Goal: Task Accomplishment & Management: Complete application form

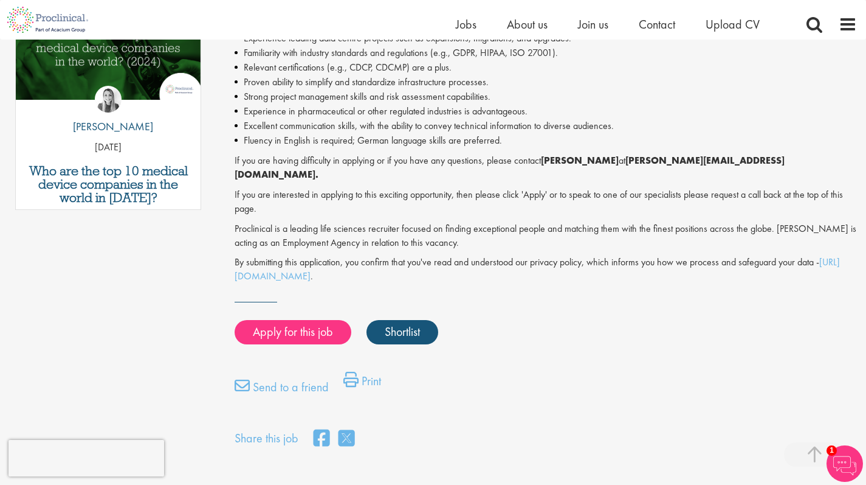
scroll to position [674, 0]
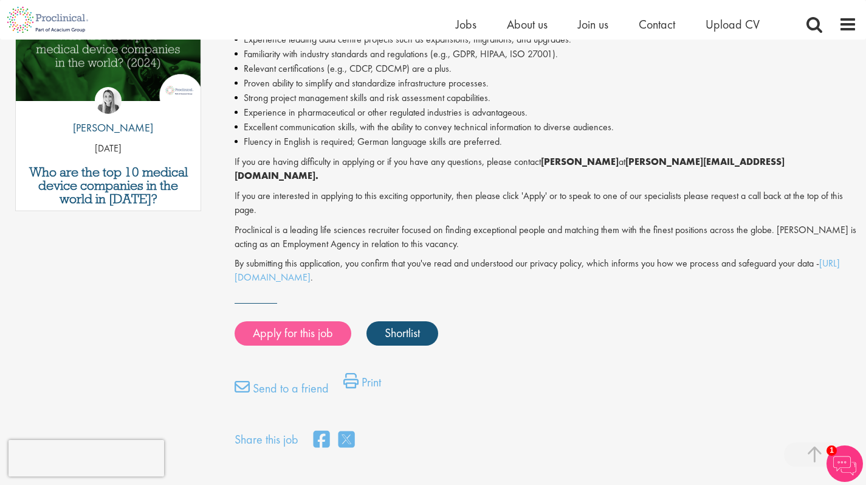
click at [294, 321] on link "Apply for this job" at bounding box center [293, 333] width 117 height 24
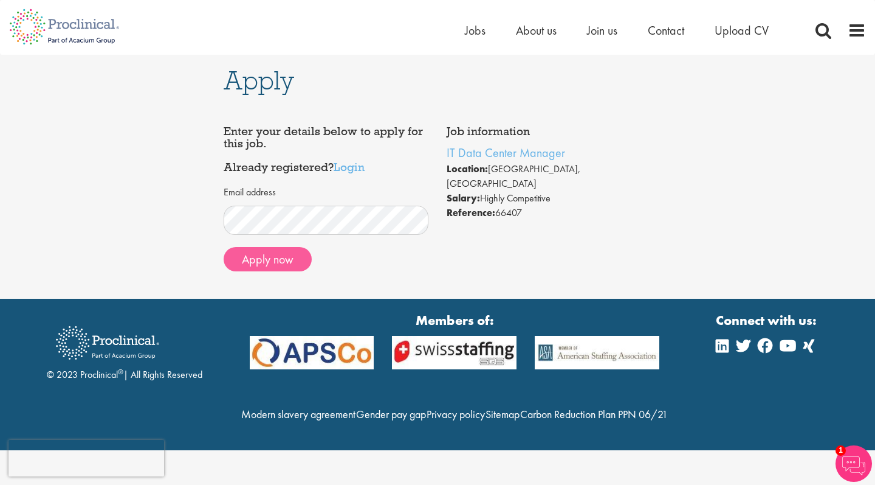
click at [286, 252] on button "Apply now" at bounding box center [268, 259] width 88 height 24
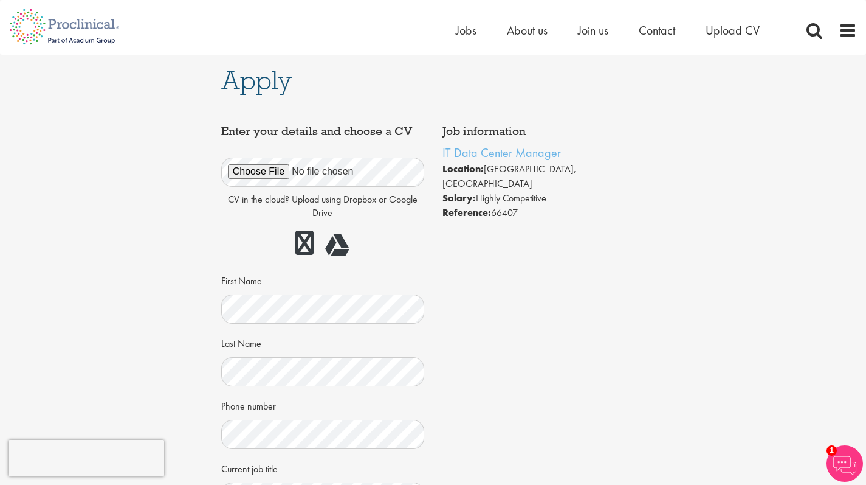
click at [555, 285] on div "Job information IT Data Center Manager Location: [GEOGRAPHIC_DATA], [GEOGRAPHIC…" at bounding box center [433, 369] width 443 height 501
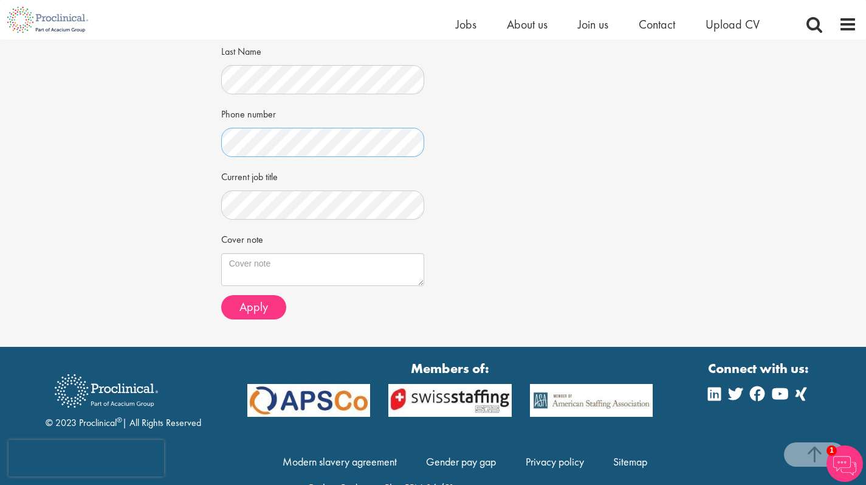
scroll to position [275, 0]
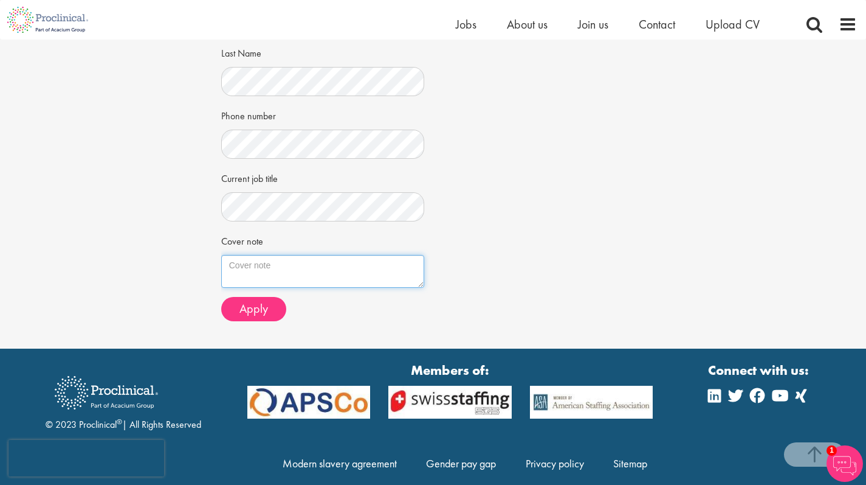
drag, startPoint x: 264, startPoint y: 261, endPoint x: 271, endPoint y: 258, distance: 6.8
click at [266, 261] on textarea "Cover note" at bounding box center [322, 271] width 203 height 33
